Goal: Task Accomplishment & Management: Use online tool/utility

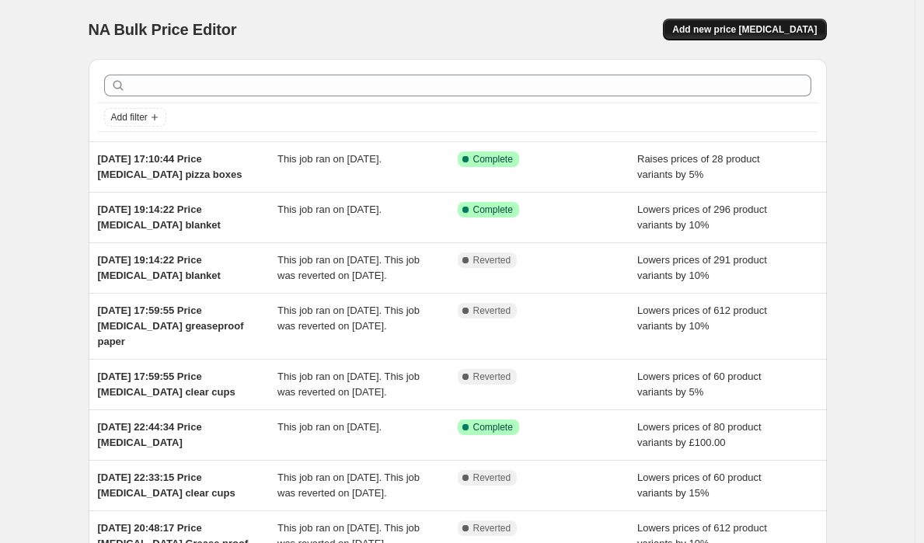
click at [730, 35] on span "Add new price [MEDICAL_DATA]" at bounding box center [745, 29] width 145 height 12
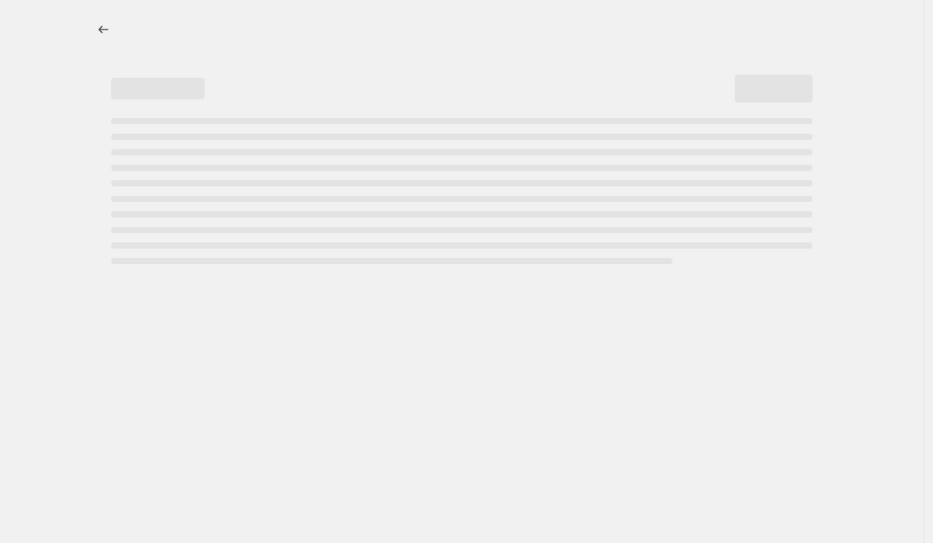
select select "percentage"
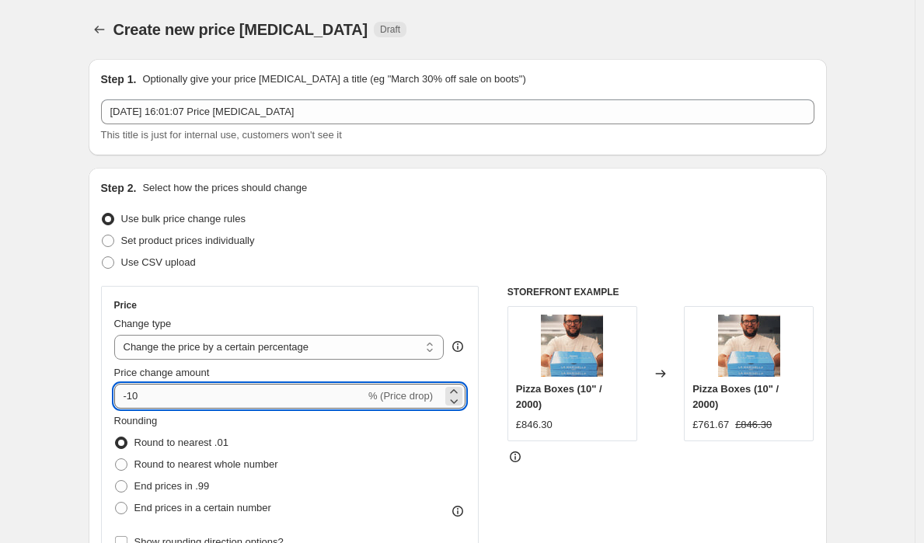
click at [173, 399] on input "-10" at bounding box center [239, 396] width 251 height 25
type input "-1"
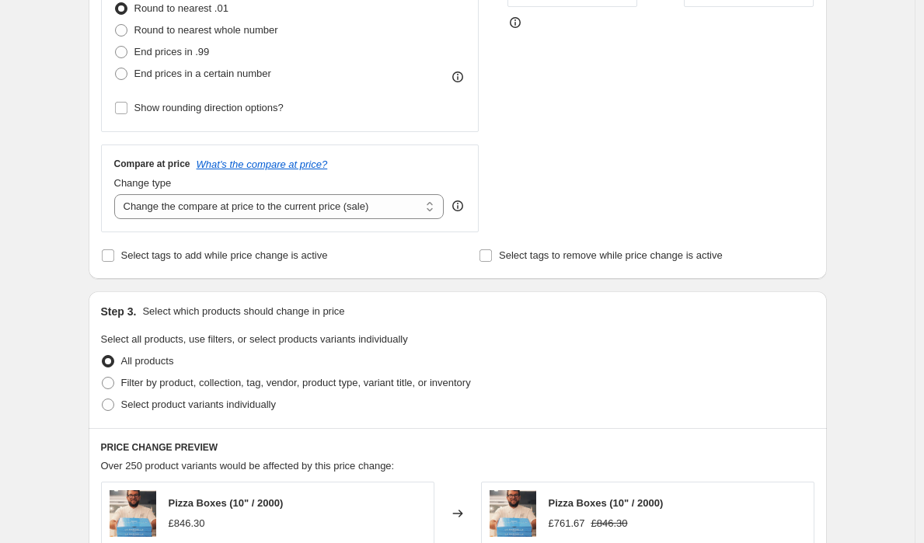
scroll to position [435, 0]
type input "-5"
click at [115, 411] on label "Select product variants individually" at bounding box center [188, 404] width 175 height 22
click at [103, 399] on input "Select product variants individually" at bounding box center [102, 398] width 1 height 1
radio input "true"
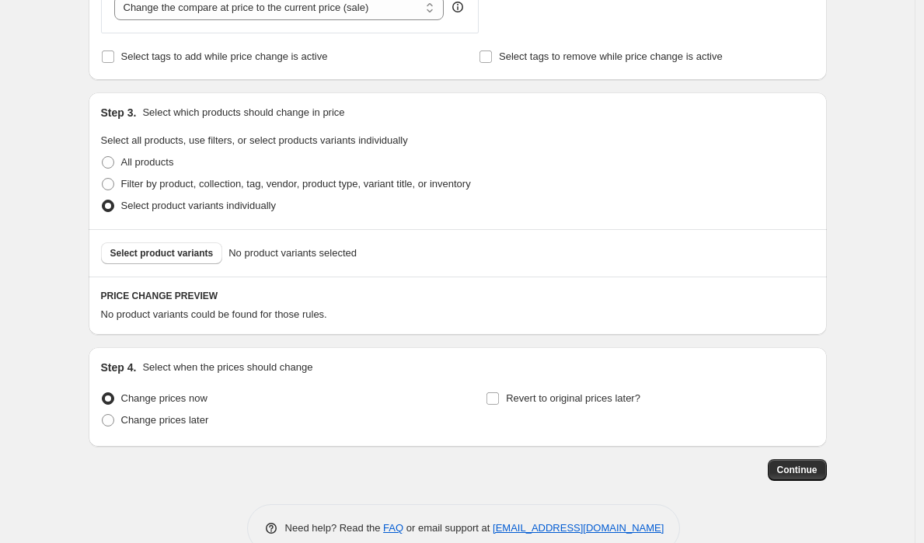
scroll to position [633, 0]
click at [136, 257] on span "Select product variants" at bounding box center [161, 254] width 103 height 12
click at [114, 187] on span at bounding box center [108, 185] width 12 height 12
click at [103, 180] on input "Filter by product, collection, tag, vendor, product type, variant title, or inv…" at bounding box center [102, 179] width 1 height 1
radio input "true"
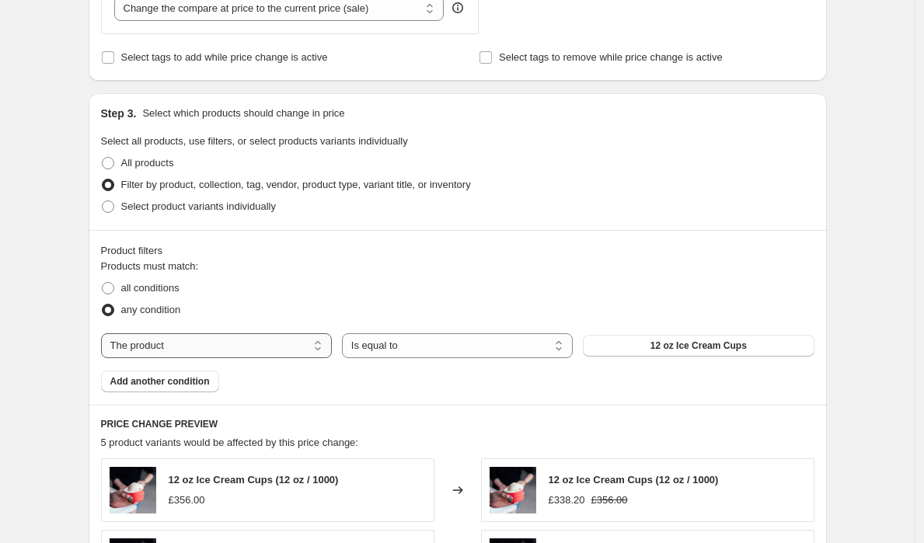
click at [173, 344] on select "The product The product's collection The product's vendor The product's status …" at bounding box center [216, 346] width 231 height 25
click at [114, 292] on span at bounding box center [108, 288] width 12 height 12
click at [103, 283] on input "all conditions" at bounding box center [102, 282] width 1 height 1
radio input "true"
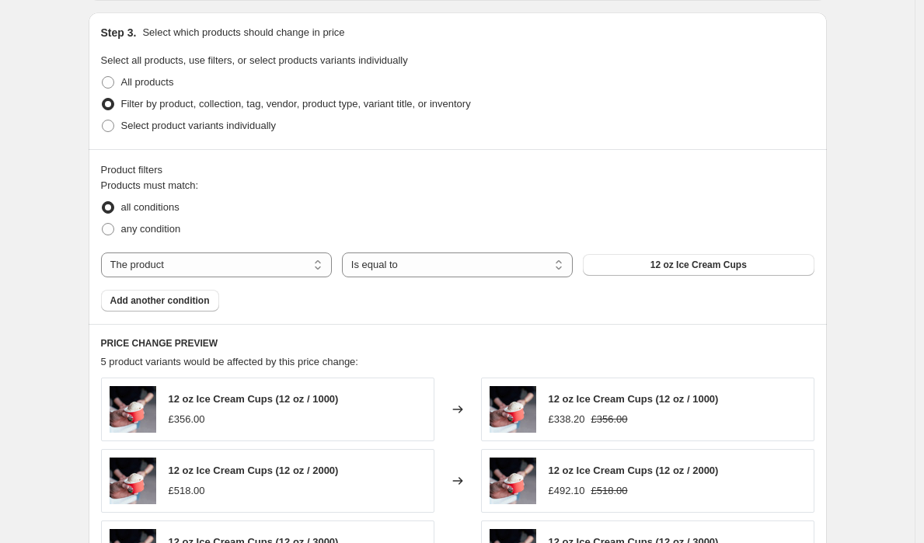
scroll to position [618, 0]
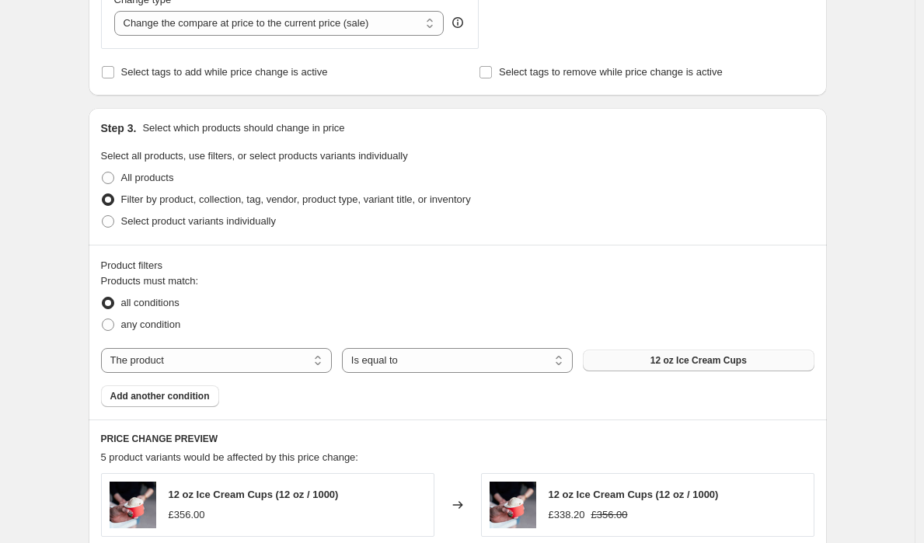
click at [658, 364] on span "12 oz Ice Cream Cups" at bounding box center [699, 361] width 96 height 12
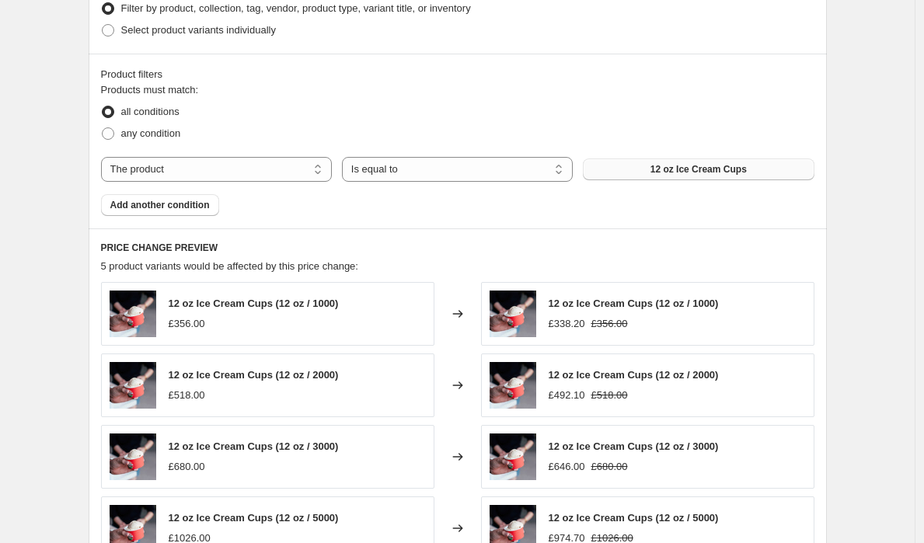
scroll to position [810, 0]
click at [687, 173] on span "12 oz Ice Cream Cups" at bounding box center [699, 169] width 96 height 12
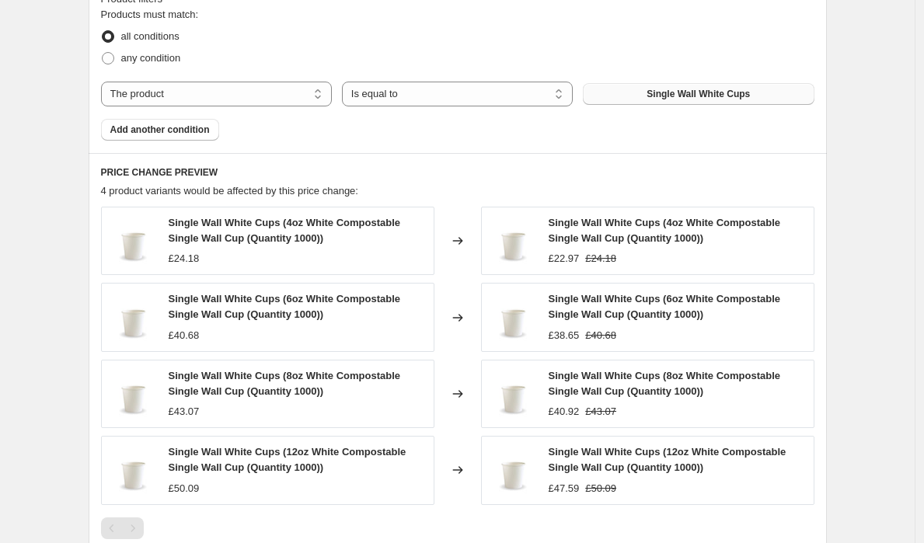
scroll to position [890, 0]
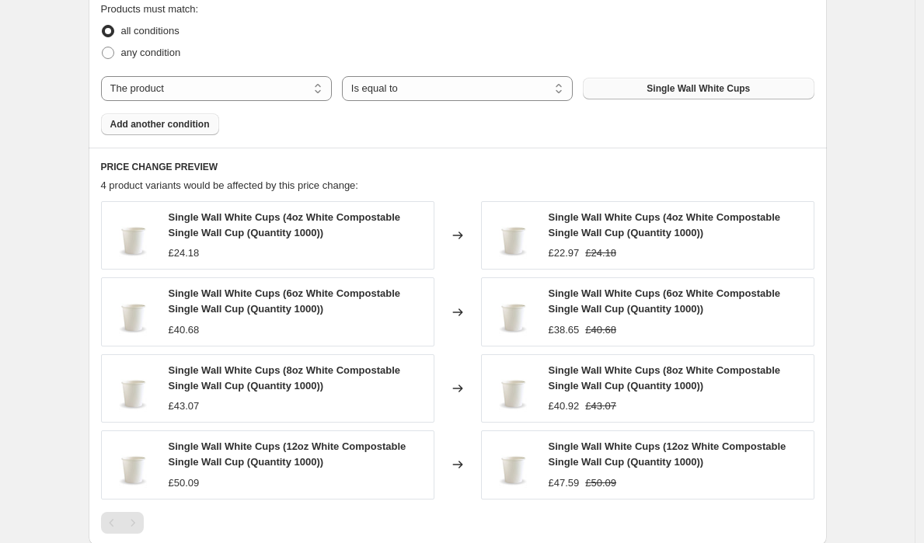
click at [202, 122] on span "Add another condition" at bounding box center [160, 124] width 100 height 12
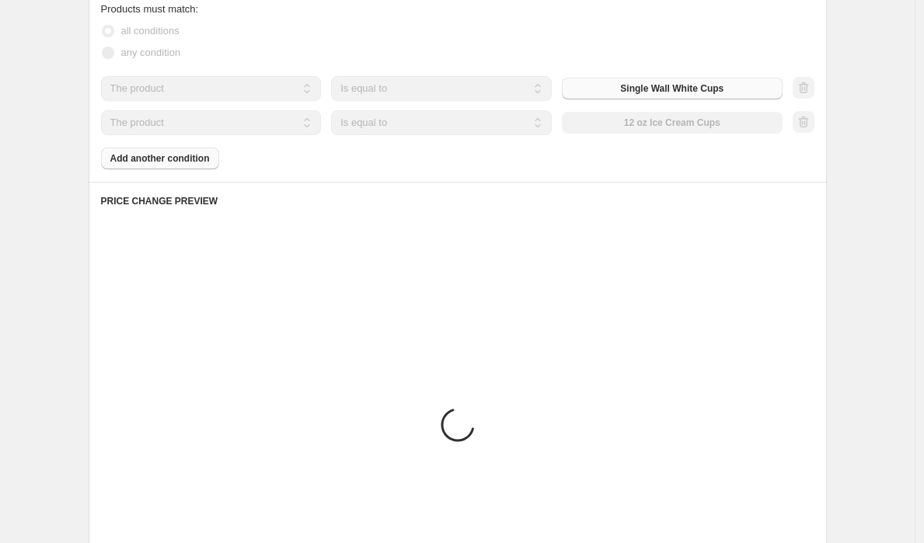
scroll to position [828, 0]
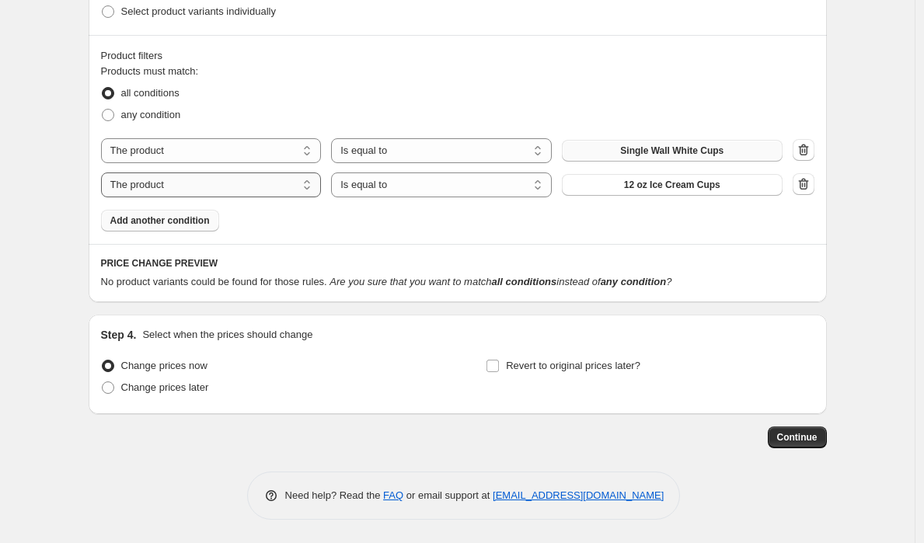
click at [191, 185] on select "The product The product's collection The product's vendor The product's status …" at bounding box center [211, 185] width 221 height 25
click at [669, 185] on span "12 oz Ice Cream Cups" at bounding box center [672, 185] width 96 height 12
click at [281, 179] on select "The product The product's collection The product's vendor The product's status …" at bounding box center [211, 185] width 221 height 25
click at [686, 188] on span "Single Wall Cups" at bounding box center [671, 185] width 75 height 12
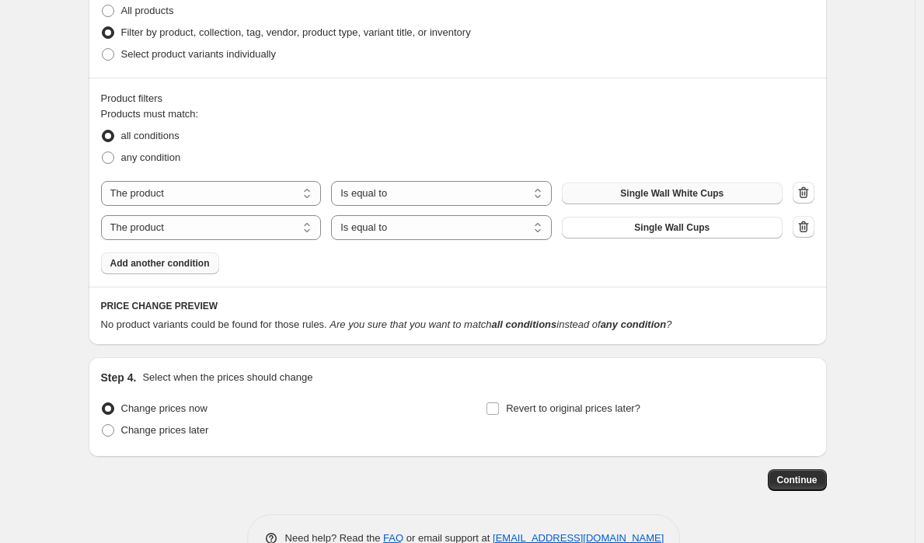
scroll to position [787, 0]
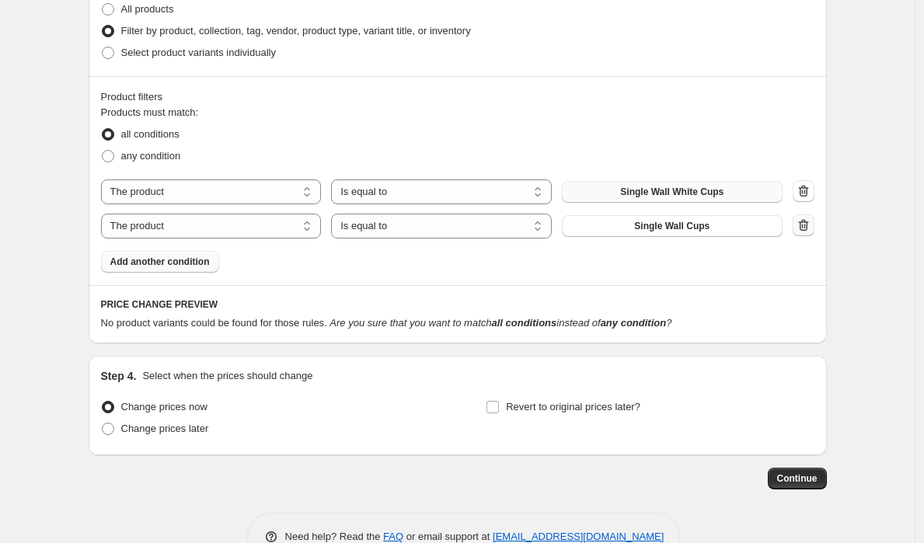
click at [812, 225] on icon "button" at bounding box center [804, 226] width 16 height 16
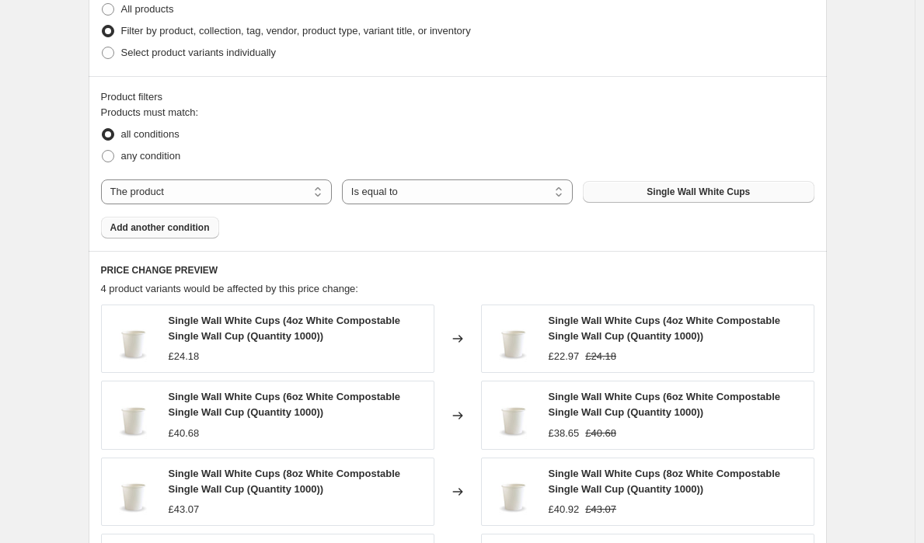
click at [159, 225] on span "Add another condition" at bounding box center [160, 228] width 100 height 12
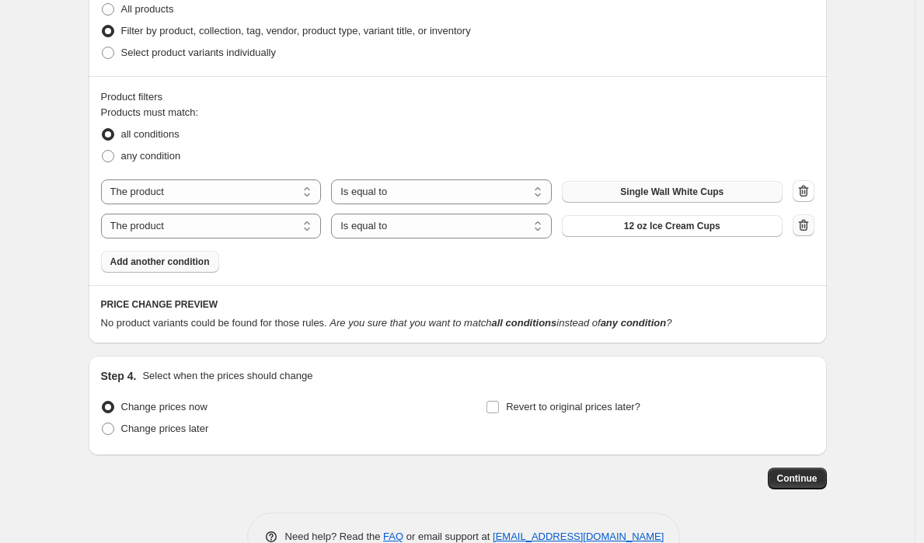
click at [801, 228] on icon "button" at bounding box center [804, 226] width 16 height 16
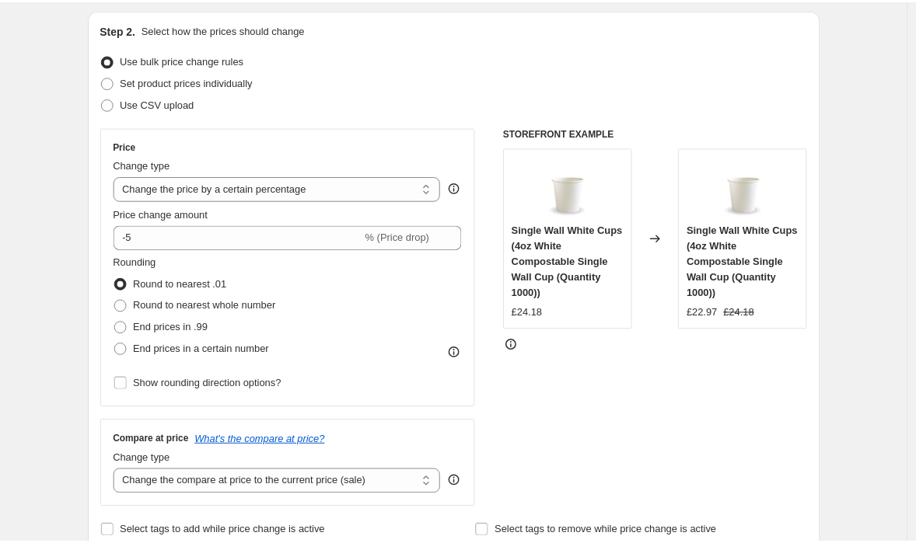
scroll to position [0, 0]
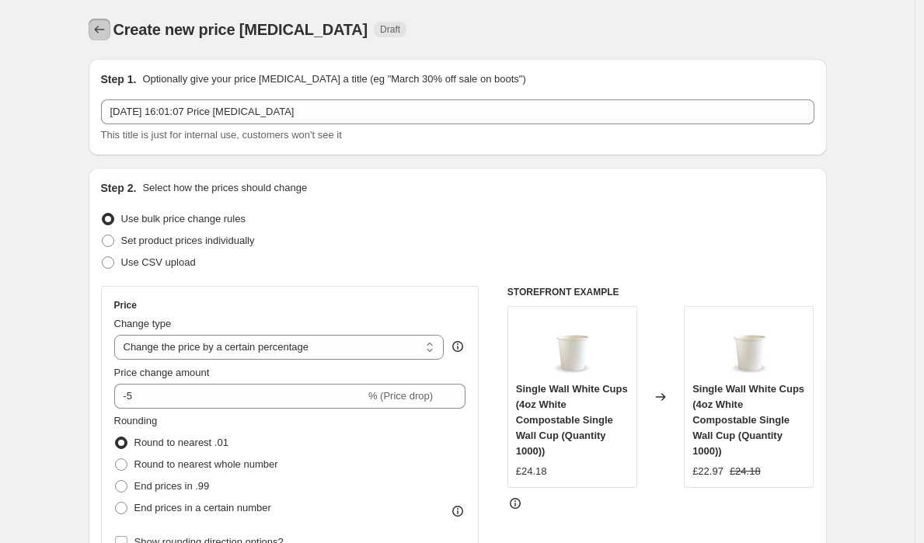
click at [99, 28] on icon "Price change jobs" at bounding box center [100, 30] width 16 height 16
